Goal: Task Accomplishment & Management: Use online tool/utility

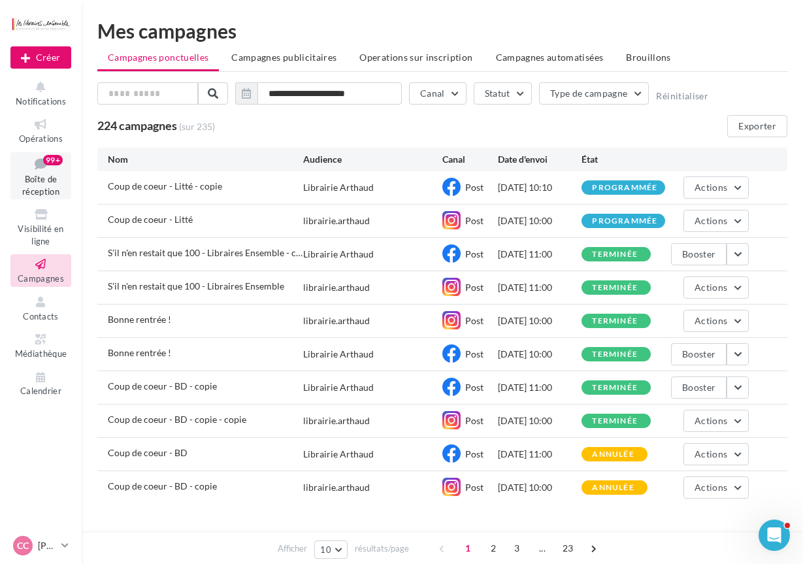
click at [42, 181] on span "Boîte de réception" at bounding box center [40, 185] width 37 height 23
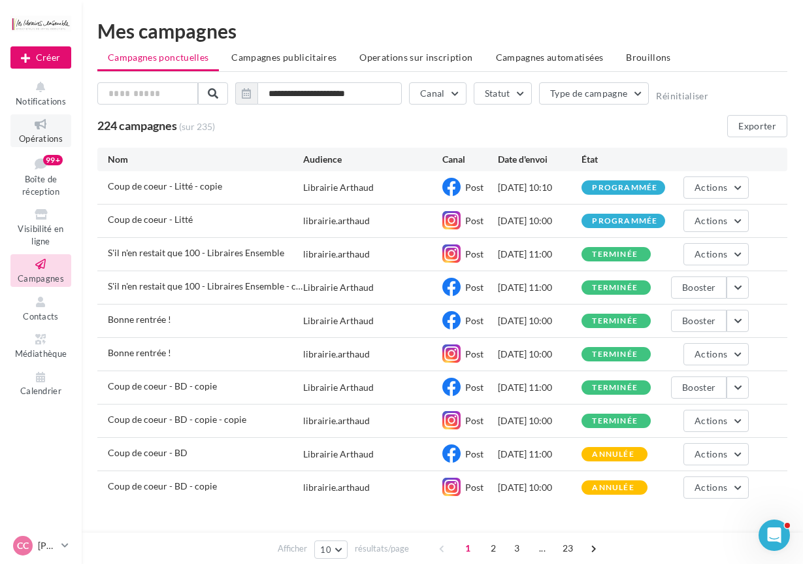
click at [48, 140] on span "Opérations" at bounding box center [41, 138] width 44 height 10
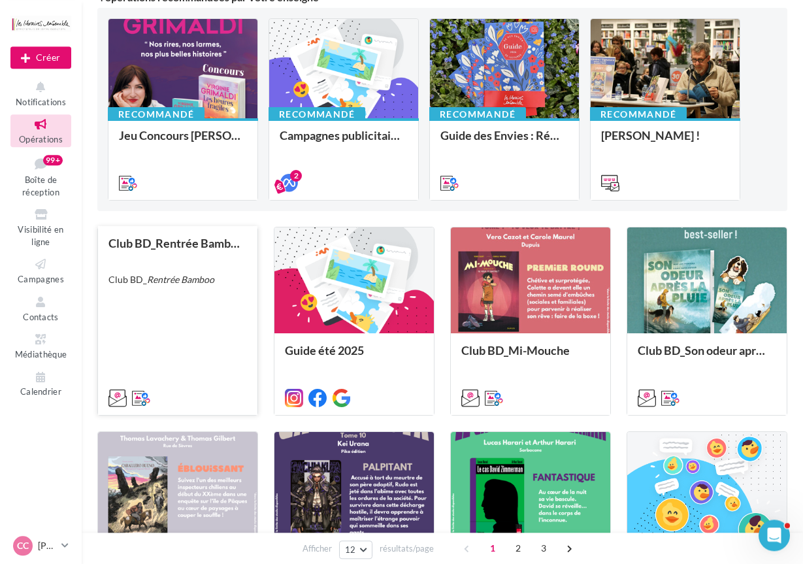
scroll to position [133, 0]
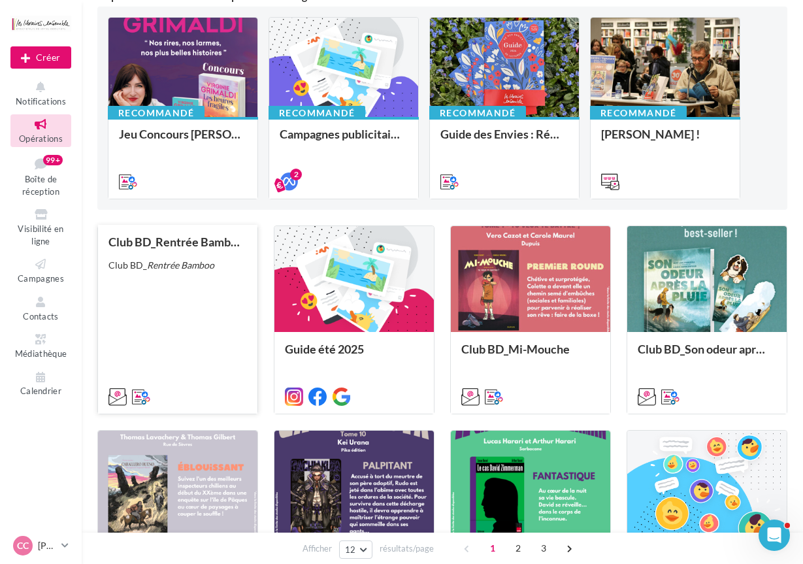
click at [167, 267] on em "Rentrée Bamboo" at bounding box center [180, 264] width 67 height 11
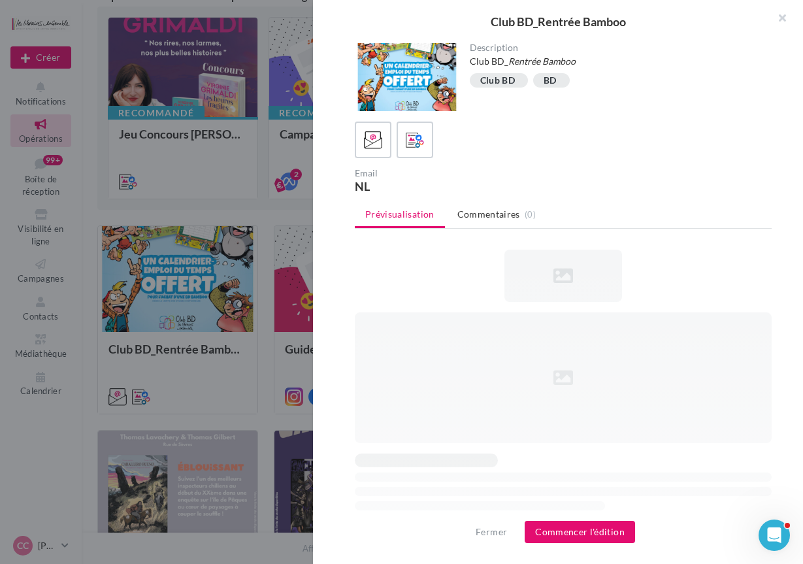
scroll to position [0, 0]
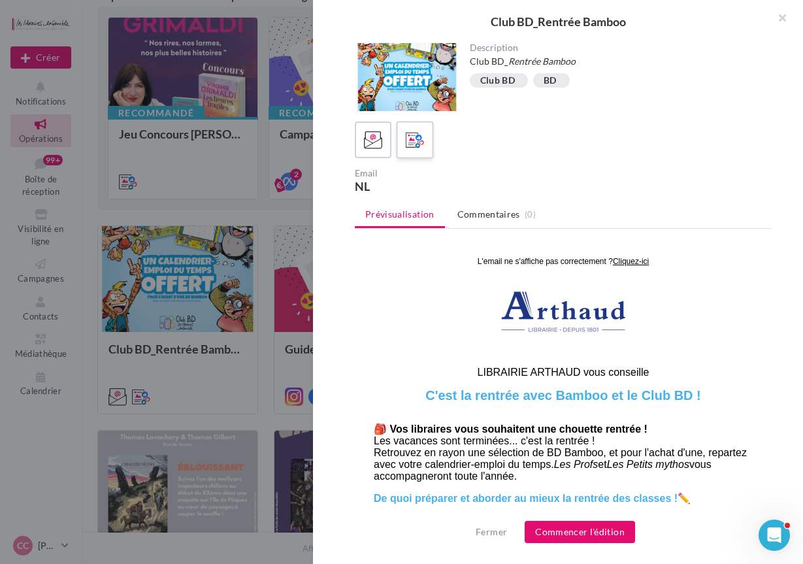
click at [419, 145] on icon at bounding box center [415, 140] width 19 height 19
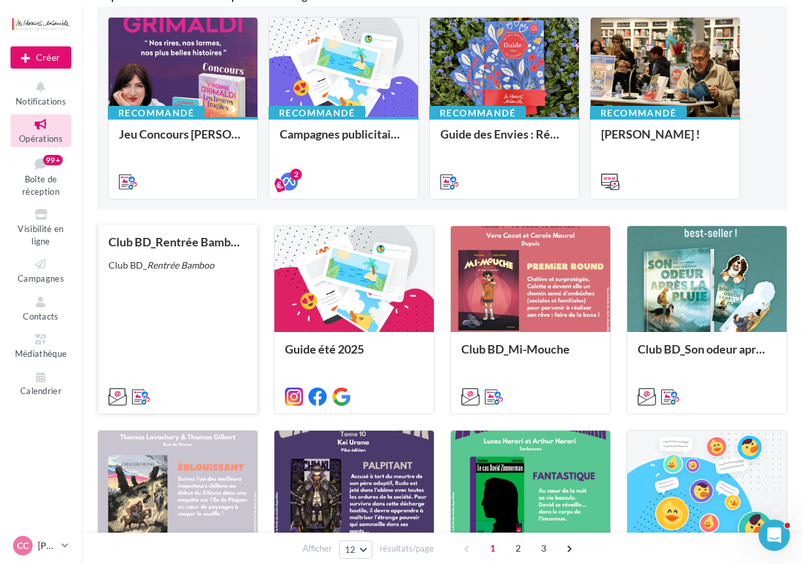
click at [193, 307] on div "Club BD_Rentrée Bamboo Club BD_ Rentrée Bamboo" at bounding box center [177, 318] width 139 height 167
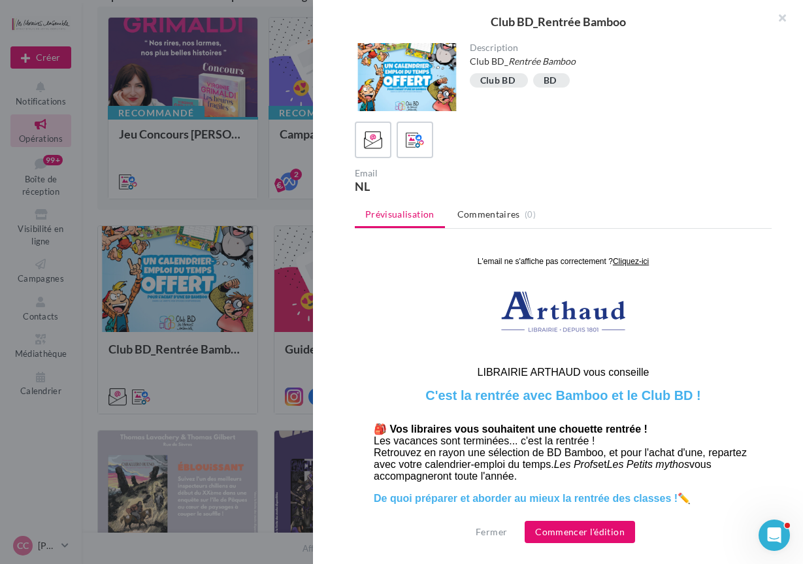
scroll to position [67, 0]
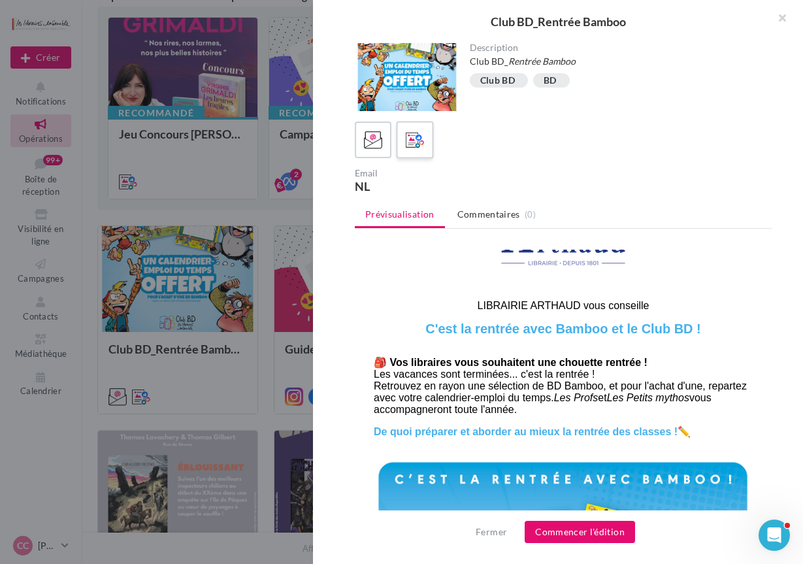
click at [417, 146] on icon at bounding box center [415, 140] width 19 height 19
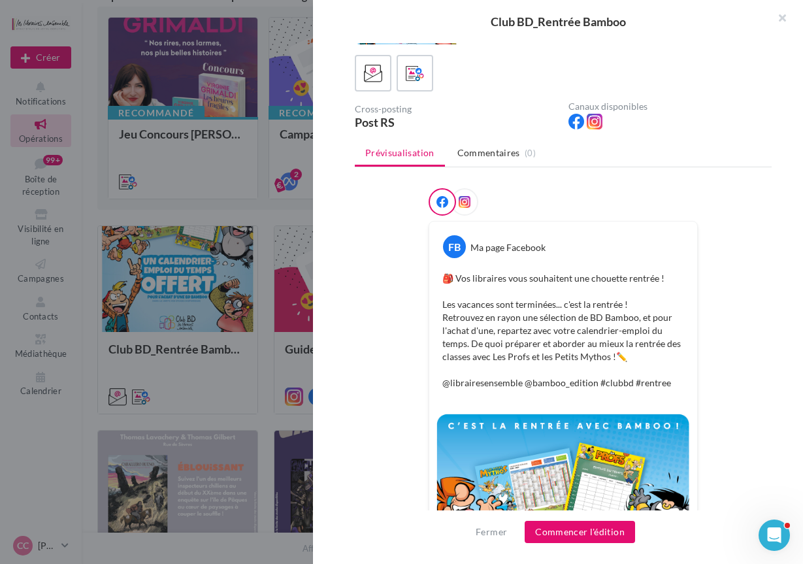
click at [231, 216] on div at bounding box center [401, 282] width 803 height 564
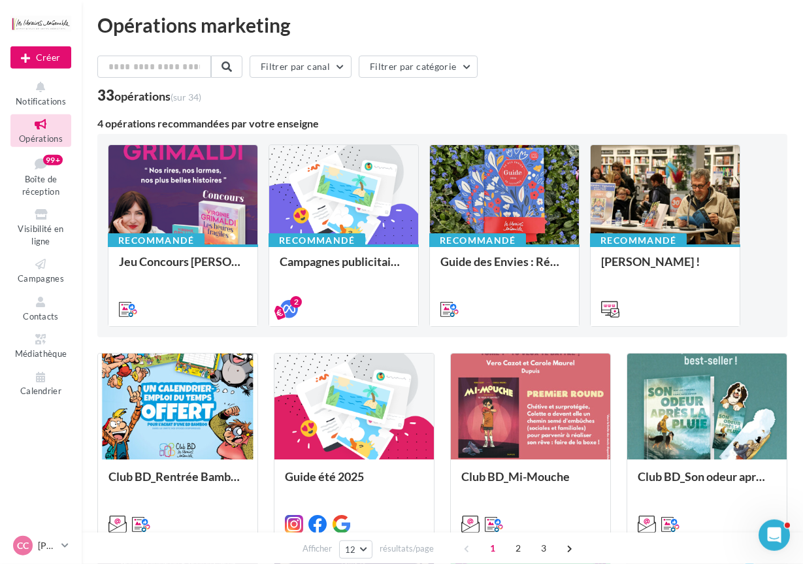
scroll to position [0, 0]
